Goal: Transaction & Acquisition: Purchase product/service

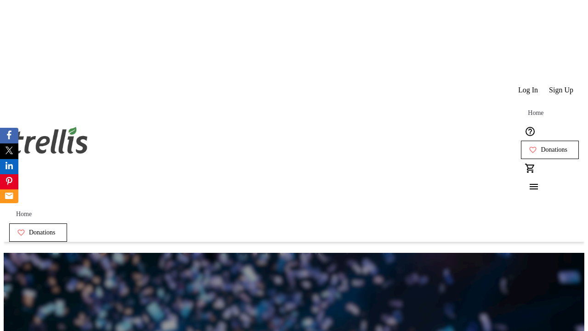
click at [541, 146] on span "Donations" at bounding box center [554, 149] width 27 height 7
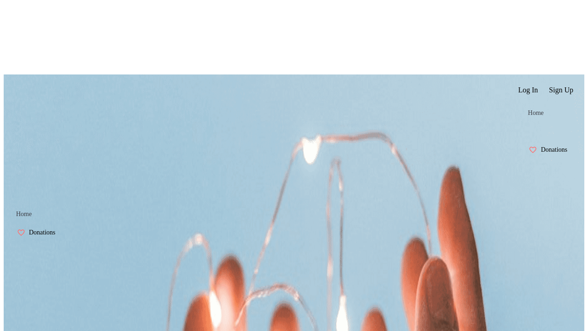
select select "CA"
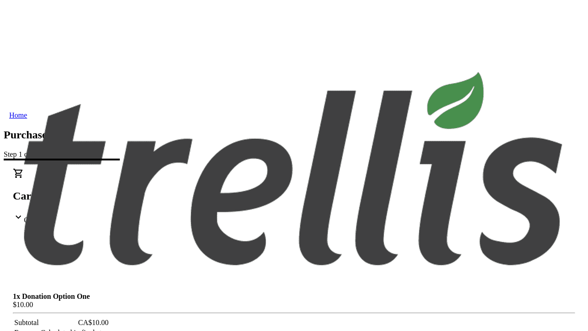
type input "[EMAIL_ADDRESS][DOMAIN_NAME]"
type input "Deontae"
type input "Ondricka"
type input "[STREET_ADDRESS][PERSON_NAME]"
type input "Kelowna"
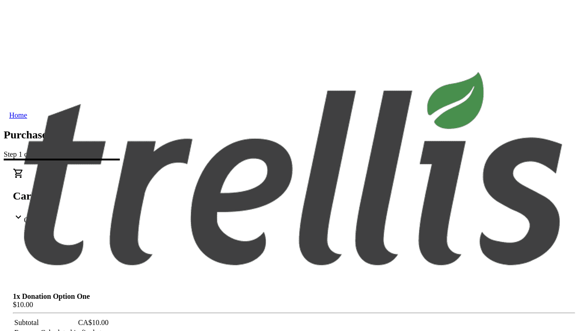
select select "BC"
type input "Kelowna"
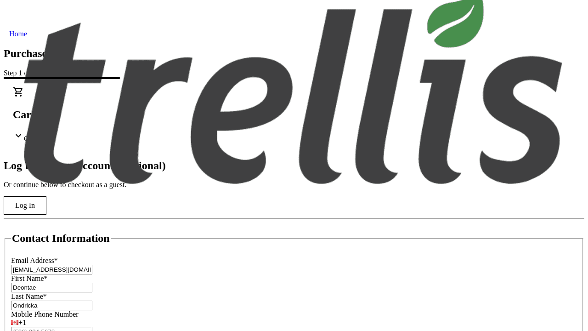
type input "V1Y 0C2"
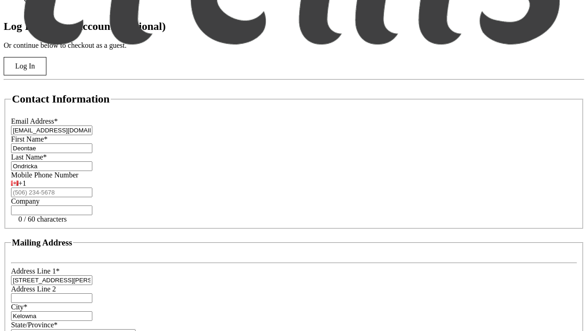
scroll to position [247, 0]
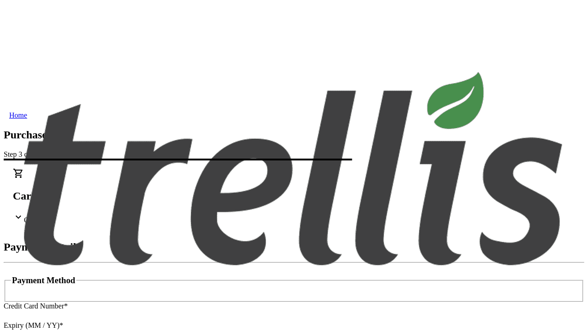
type input "V1Y 0C2"
